Goal: Navigation & Orientation: Find specific page/section

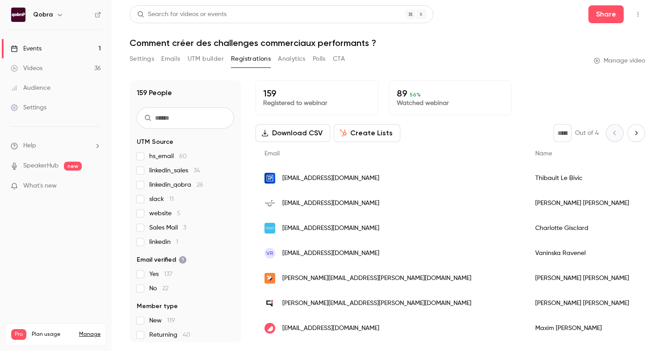
click at [61, 47] on link "Events 1" at bounding box center [56, 49] width 112 height 20
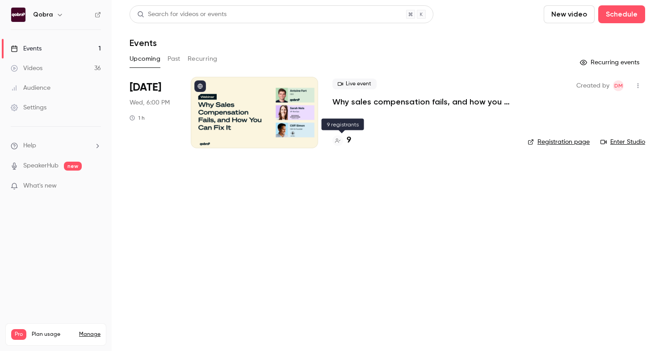
click at [342, 137] on div "9" at bounding box center [341, 140] width 19 height 12
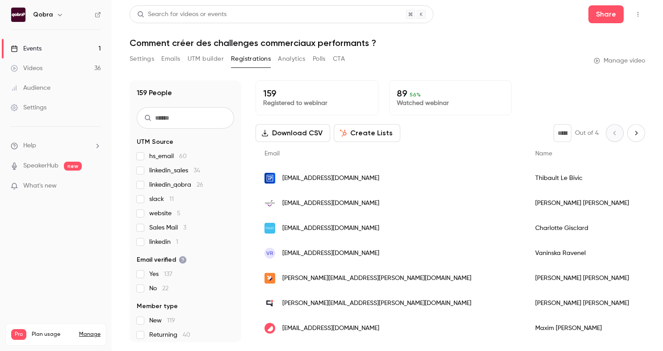
click at [58, 54] on link "Events 1" at bounding box center [56, 49] width 112 height 20
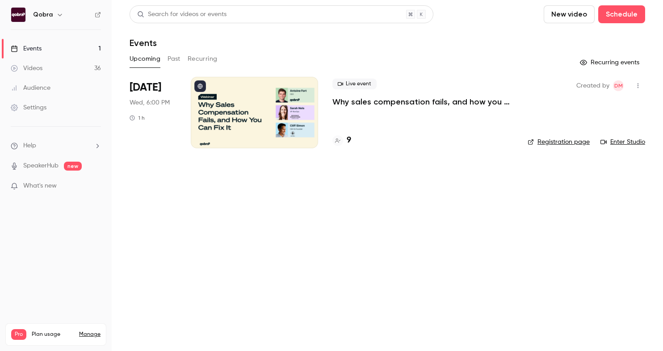
click at [349, 142] on h4 "9" at bounding box center [349, 140] width 4 height 12
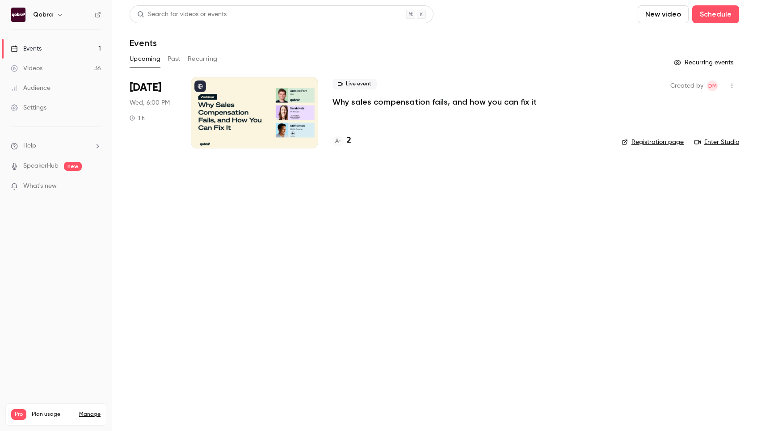
click at [73, 46] on link "Events 1" at bounding box center [56, 49] width 112 height 20
